Goal: Information Seeking & Learning: Learn about a topic

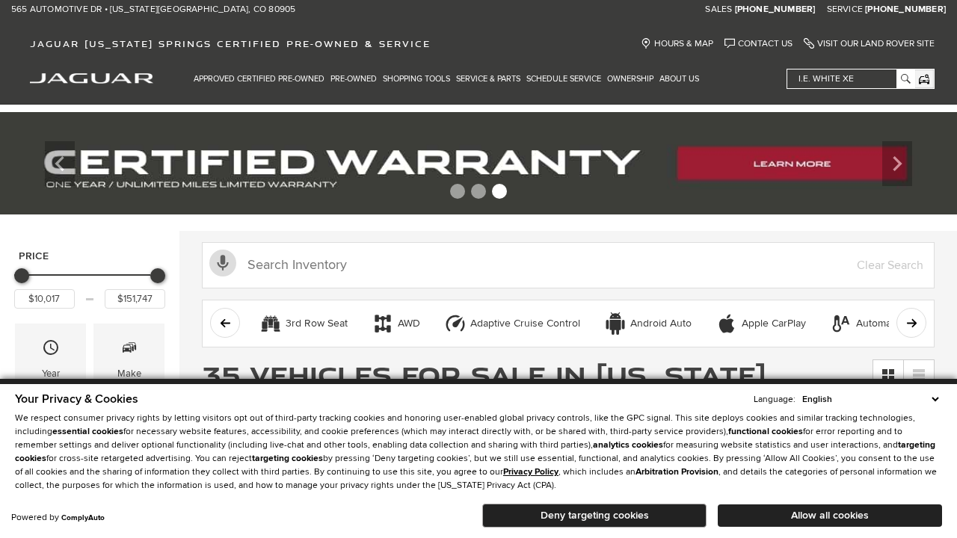
scroll to position [725, 0]
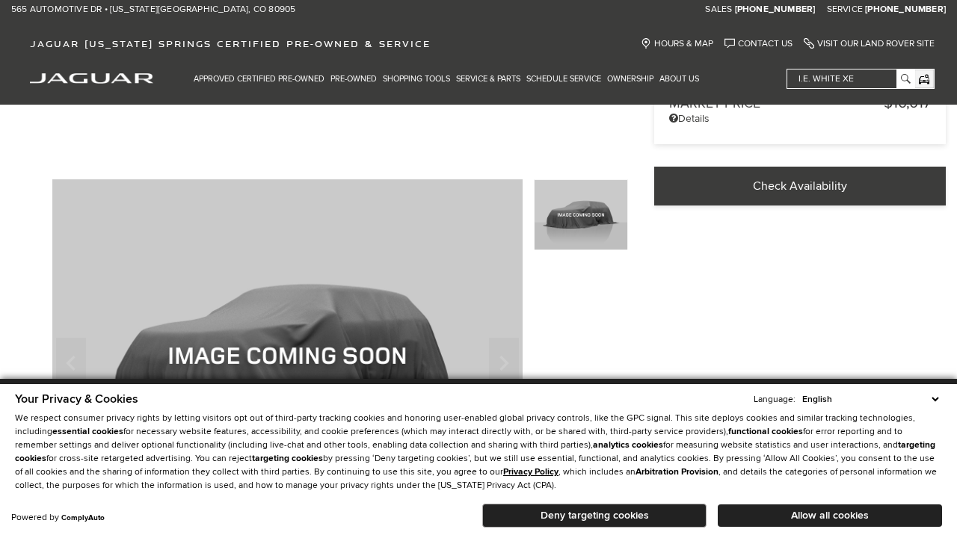
scroll to position [484, 0]
